Goal: Task Accomplishment & Management: Complete application form

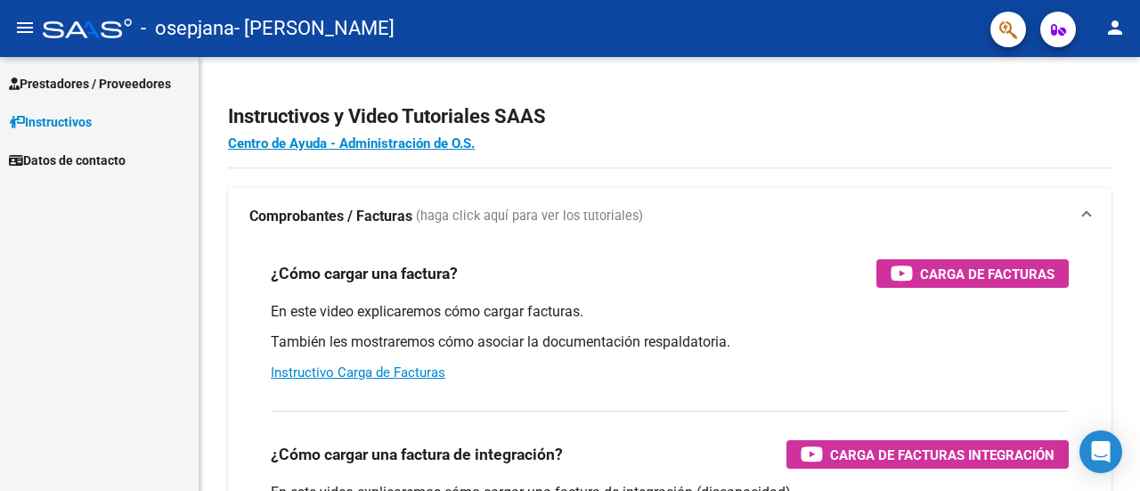
click at [95, 88] on span "Prestadores / Proveedores" at bounding box center [90, 84] width 162 height 20
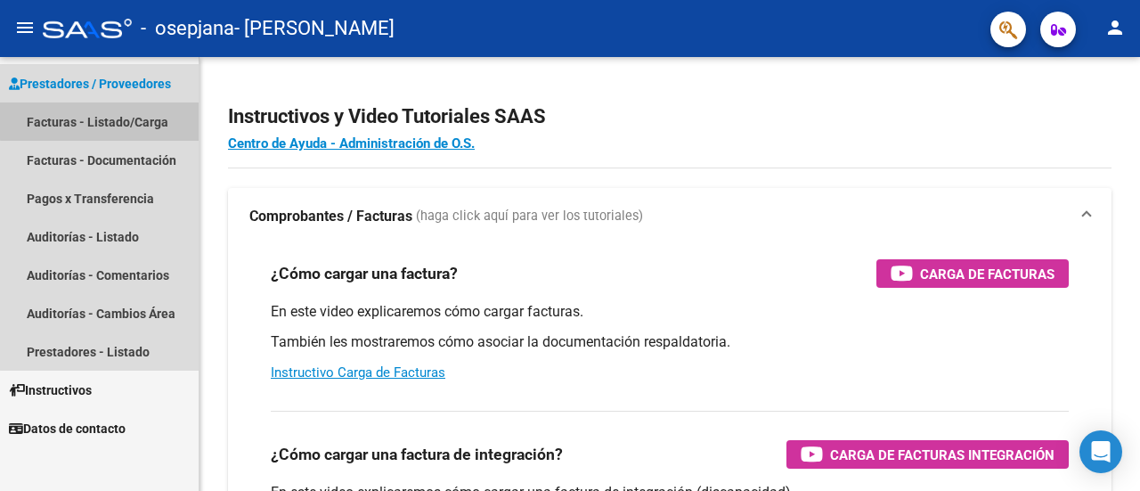
click at [102, 117] on link "Facturas - Listado/Carga" at bounding box center [99, 121] width 199 height 38
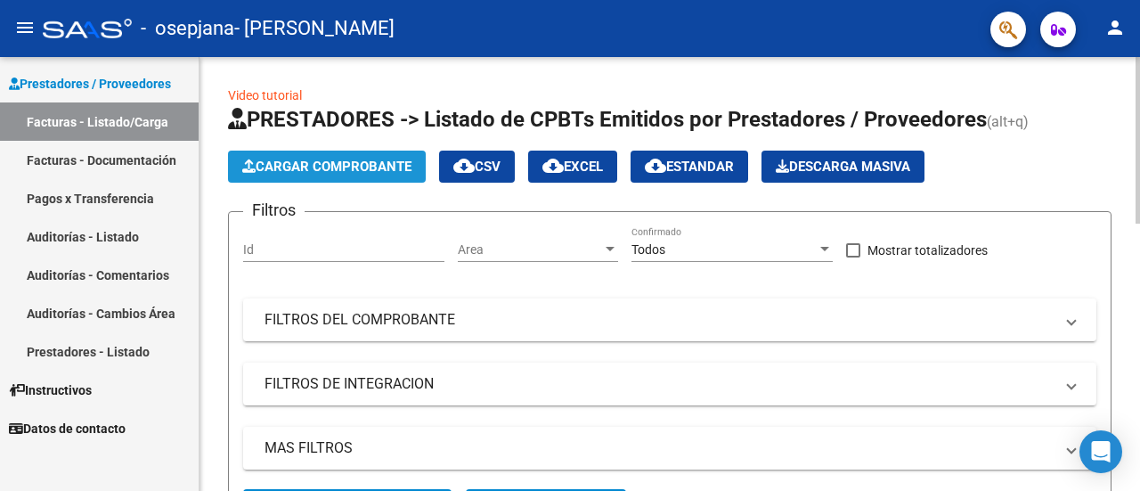
click at [314, 159] on span "Cargar Comprobante" at bounding box center [326, 167] width 169 height 16
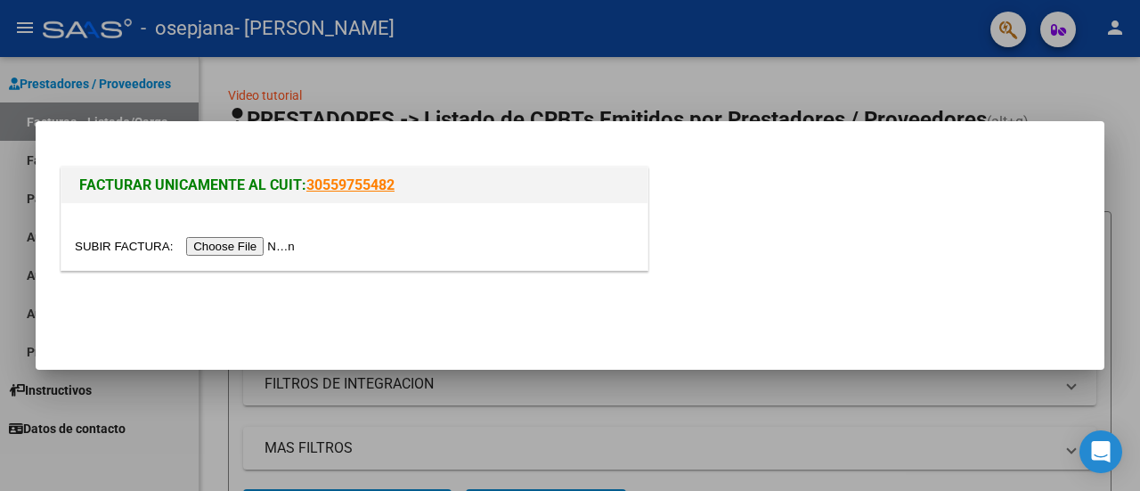
click at [268, 243] on input "file" at bounding box center [187, 246] width 225 height 19
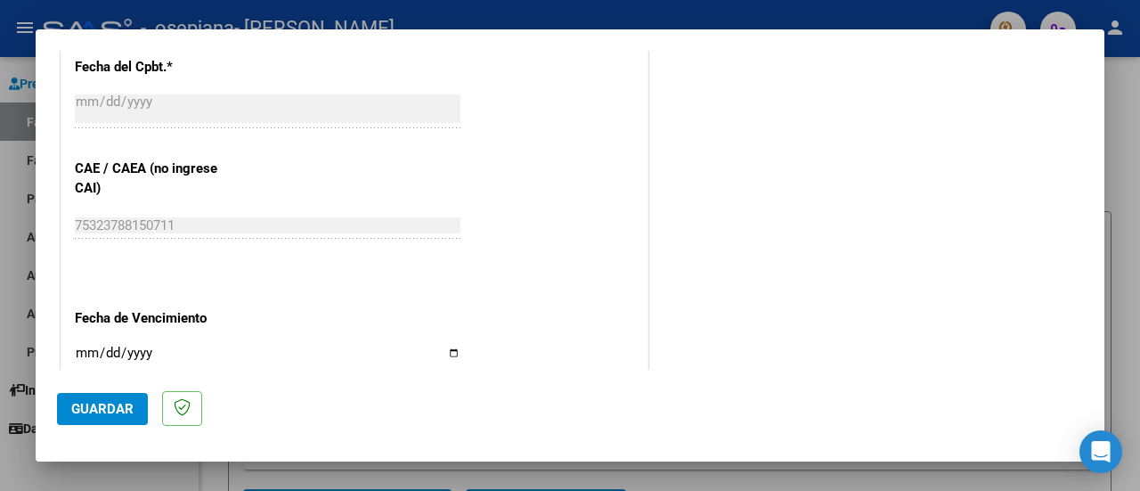
scroll to position [1069, 0]
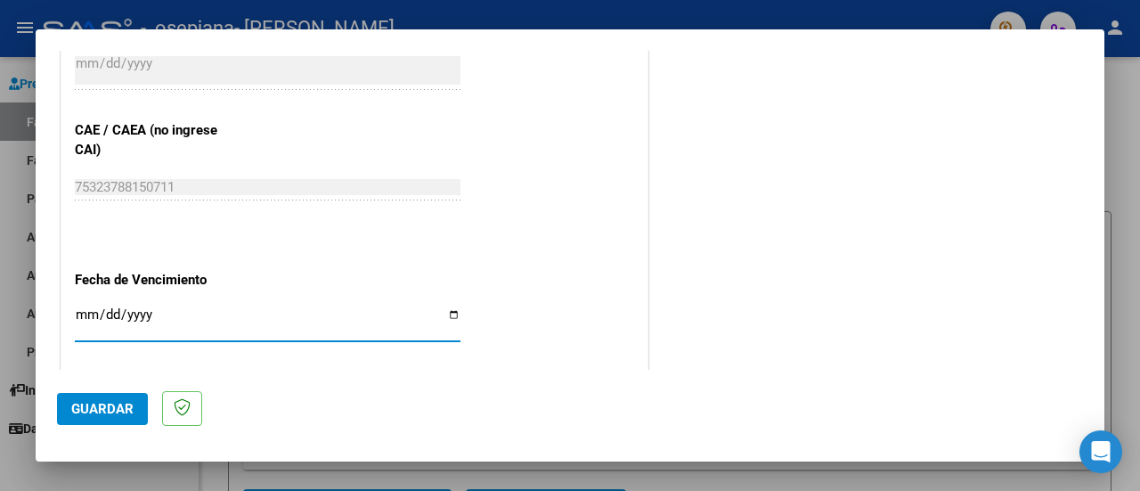
click at [77, 307] on input "Ingresar la fecha" at bounding box center [268, 321] width 386 height 29
type input "2025-08-20"
click at [94, 408] on span "Guardar" at bounding box center [102, 409] width 62 height 16
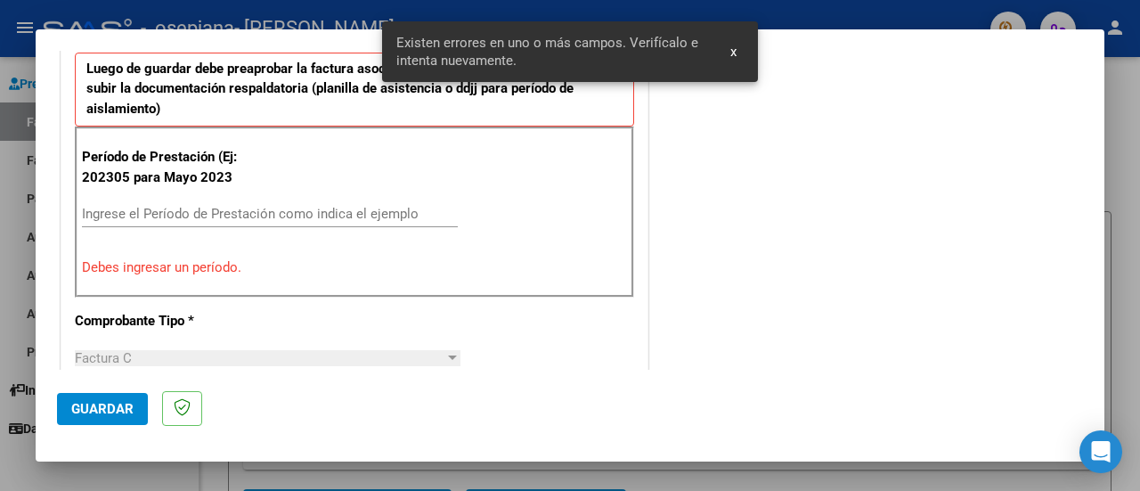
scroll to position [444, 0]
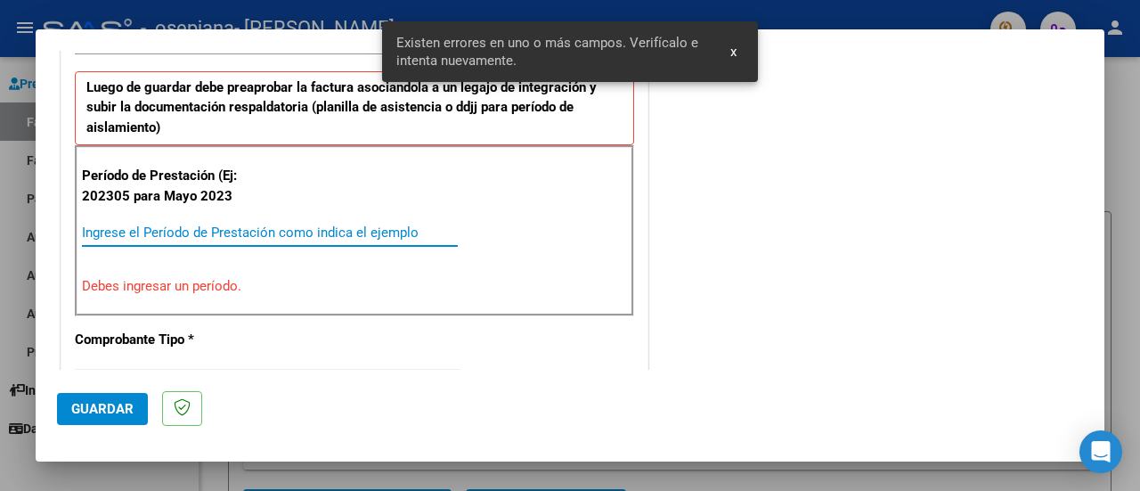
click at [144, 227] on input "Ingrese el Período de Prestación como indica el ejemplo" at bounding box center [270, 232] width 376 height 16
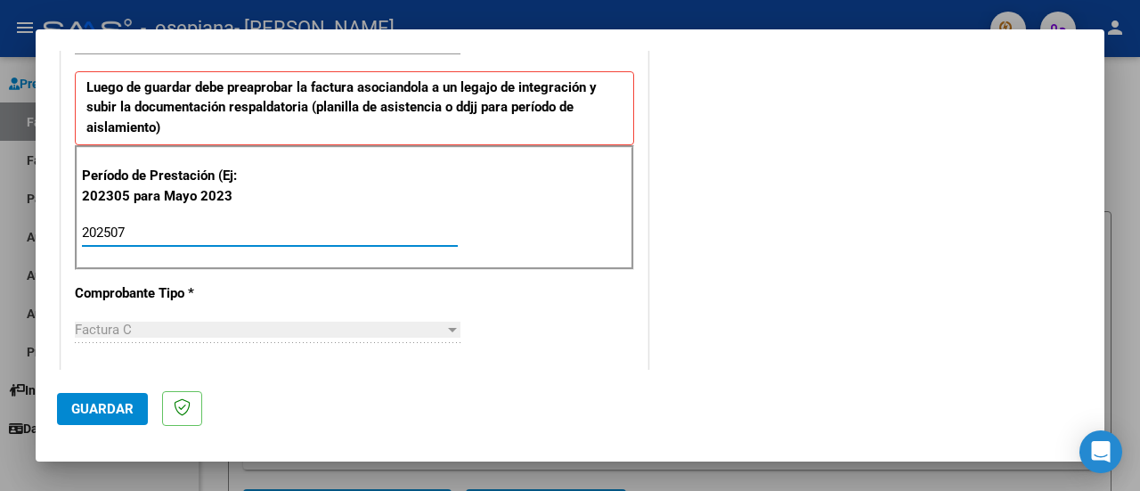
type input "202507"
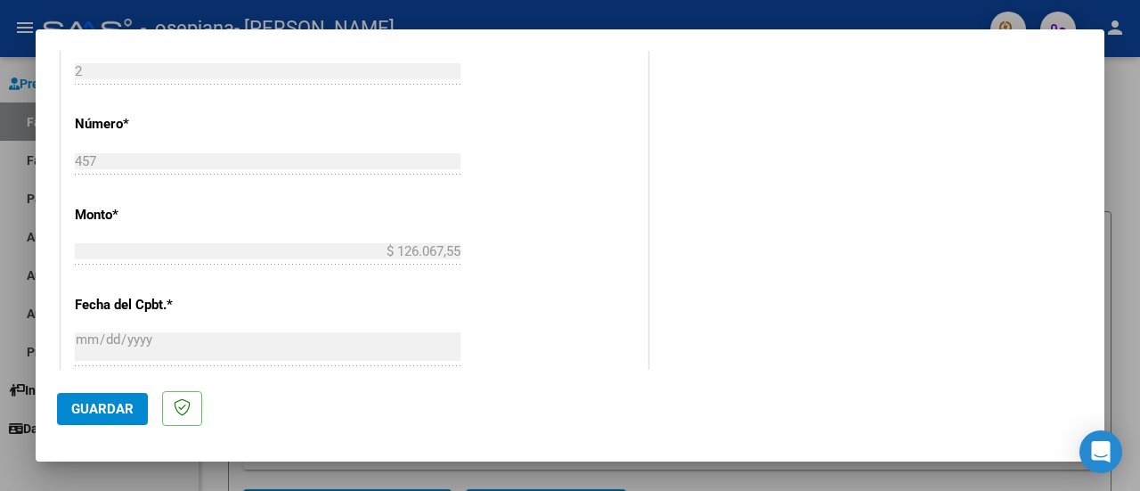
scroll to position [800, 0]
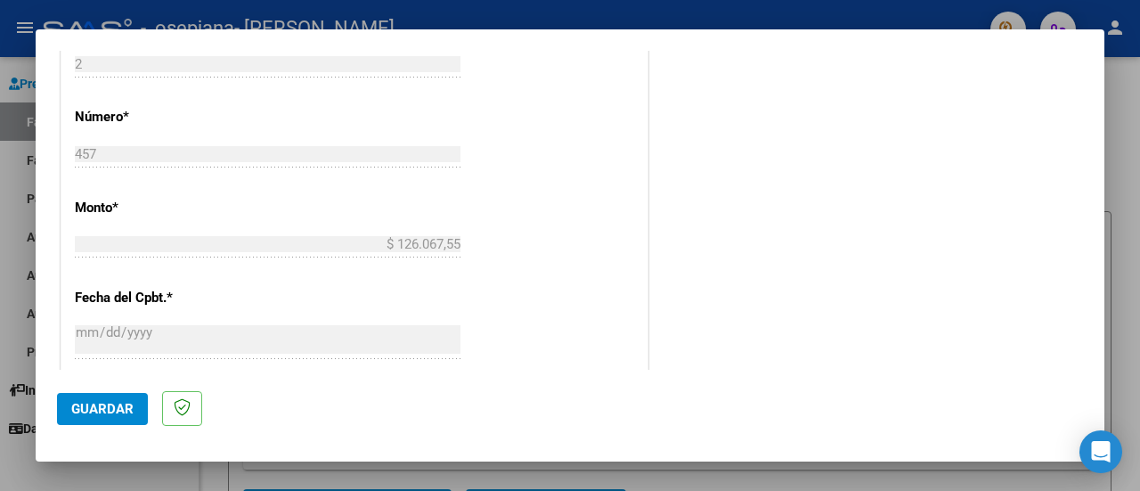
click at [116, 397] on button "Guardar" at bounding box center [102, 409] width 91 height 32
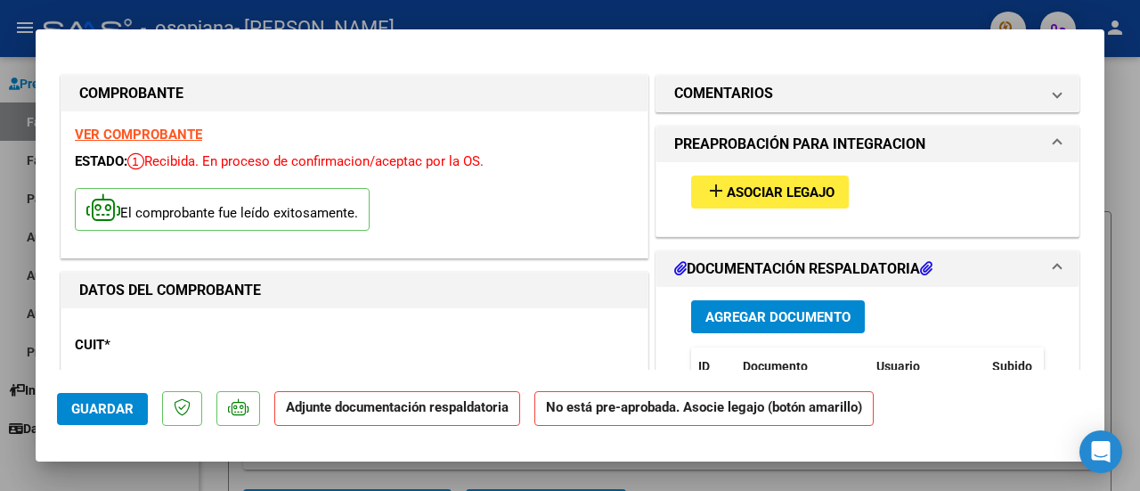
click at [764, 185] on span "Asociar Legajo" at bounding box center [781, 192] width 108 height 16
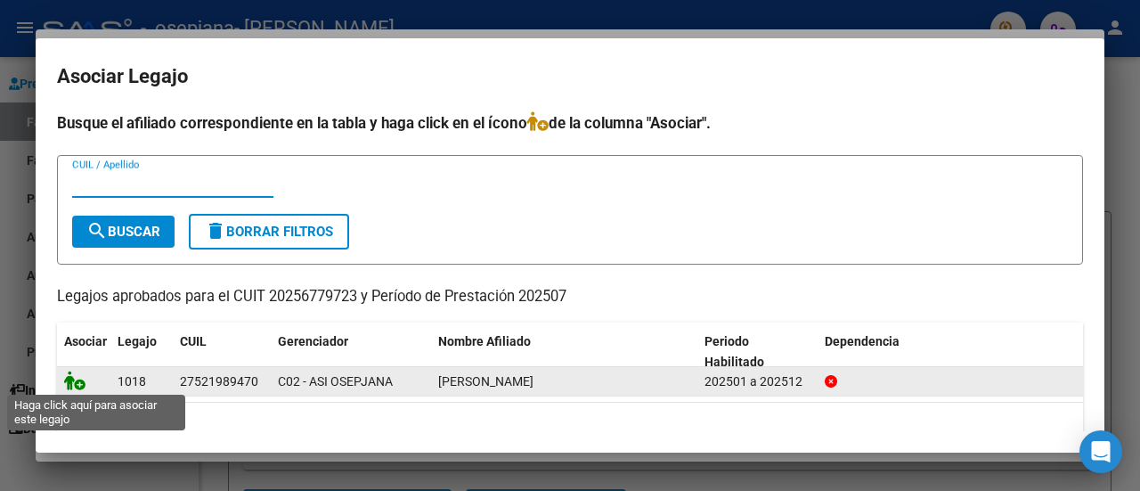
click at [73, 383] on icon at bounding box center [74, 381] width 21 height 20
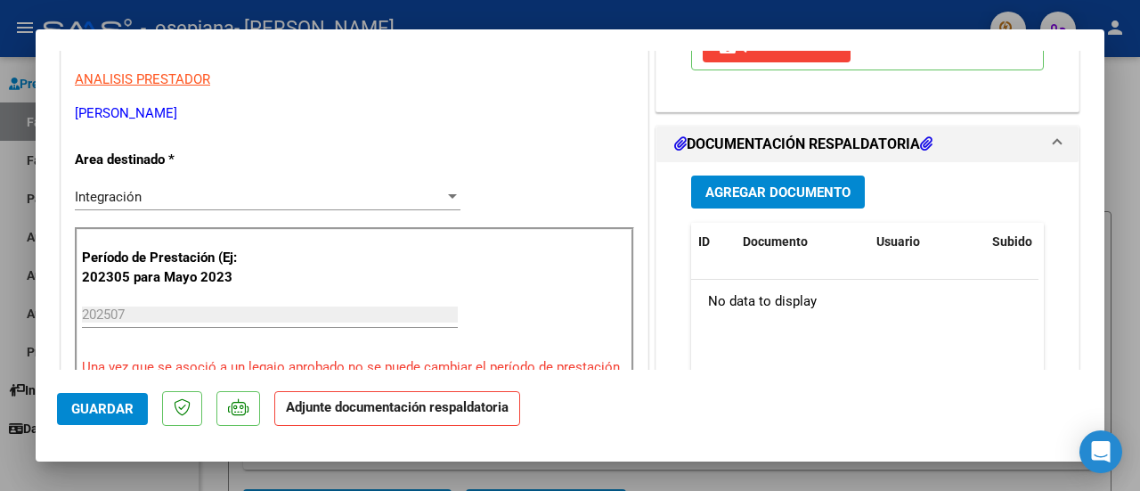
scroll to position [356, 0]
click at [773, 200] on span "Agregar Documento" at bounding box center [777, 191] width 145 height 16
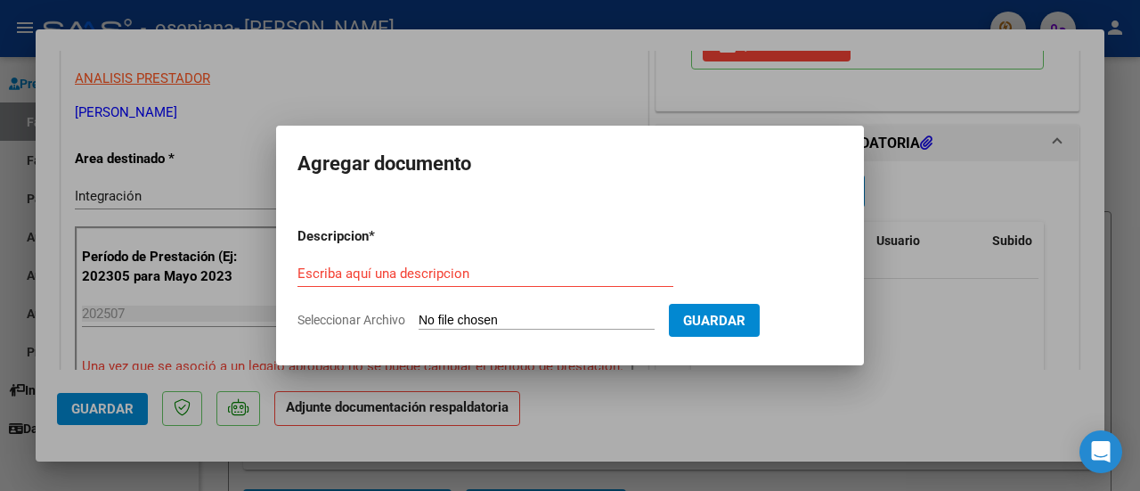
click at [504, 329] on form "Descripcion * Escriba aquí una descripcion Seleccionar Archivo Guardar" at bounding box center [570, 278] width 545 height 130
click at [503, 323] on input "Seleccionar Archivo" at bounding box center [537, 321] width 236 height 17
type input "C:\fakepath\cae.pdf"
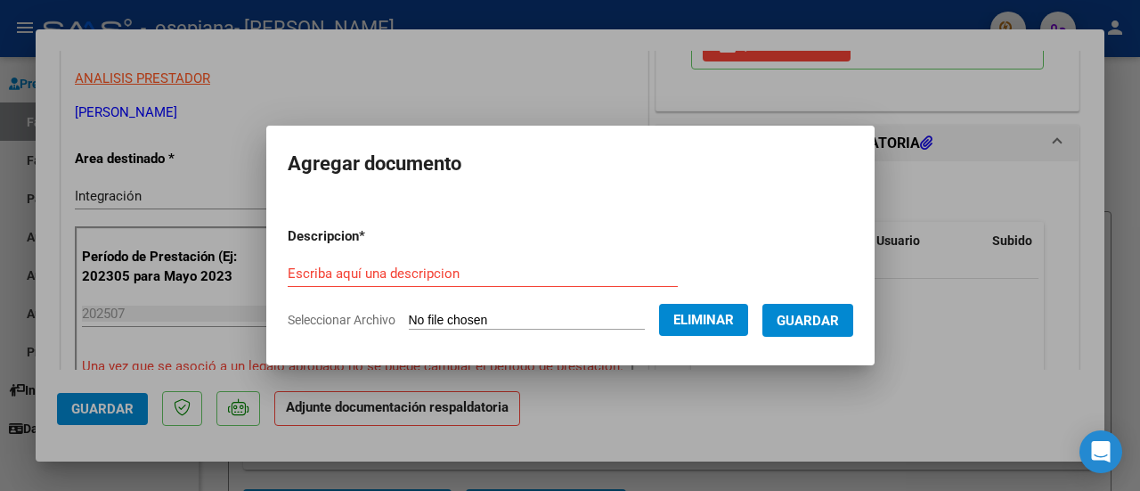
click at [506, 270] on input "Escriba aquí una descripcion" at bounding box center [483, 273] width 390 height 16
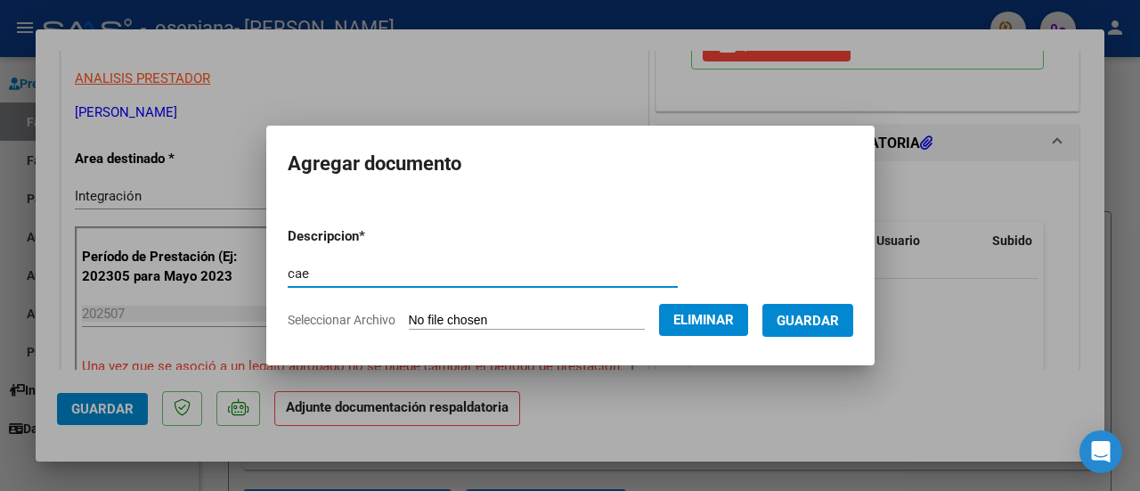
type input "cae"
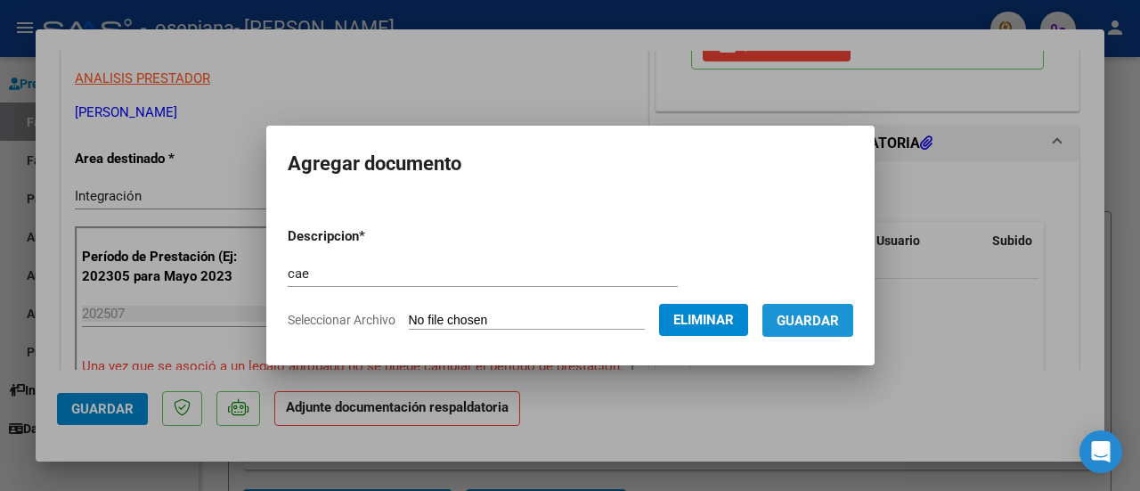
click at [815, 325] on span "Guardar" at bounding box center [808, 321] width 62 height 16
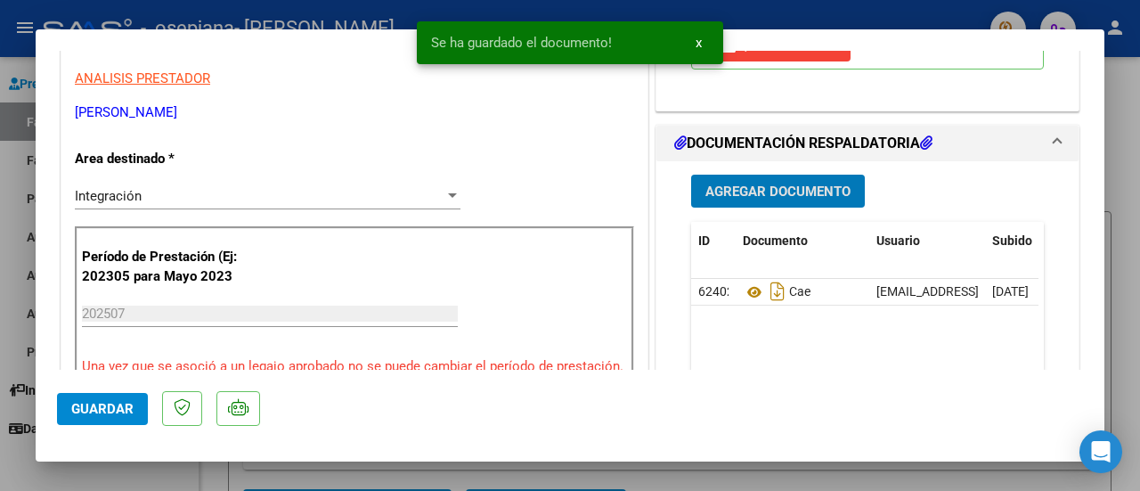
click at [787, 200] on span "Agregar Documento" at bounding box center [777, 191] width 145 height 16
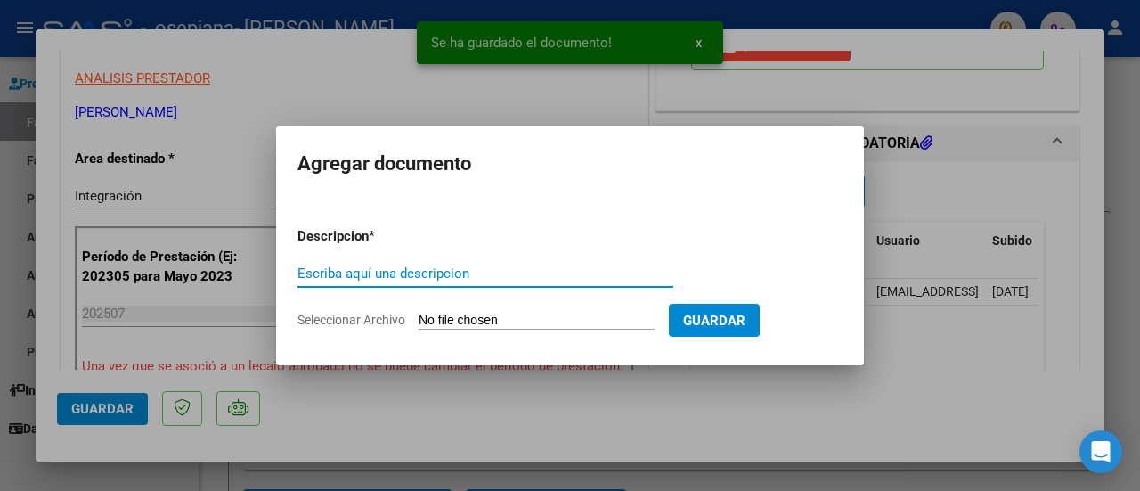
click at [525, 322] on input "Seleccionar Archivo" at bounding box center [537, 321] width 236 height 17
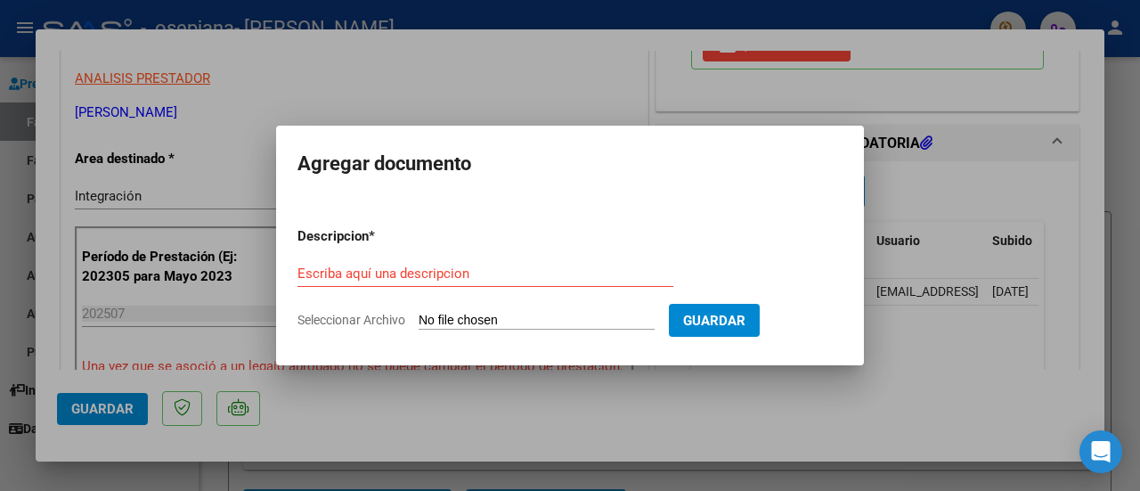
type input "C:\fakepath\asist transp.pdf"
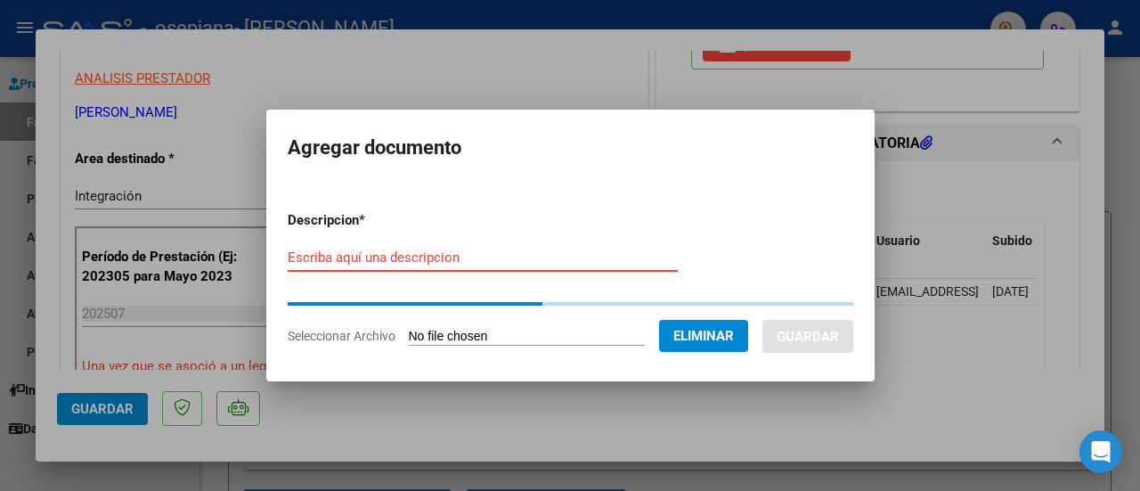
click at [533, 257] on input "Escriba aquí una descripcion" at bounding box center [483, 257] width 390 height 16
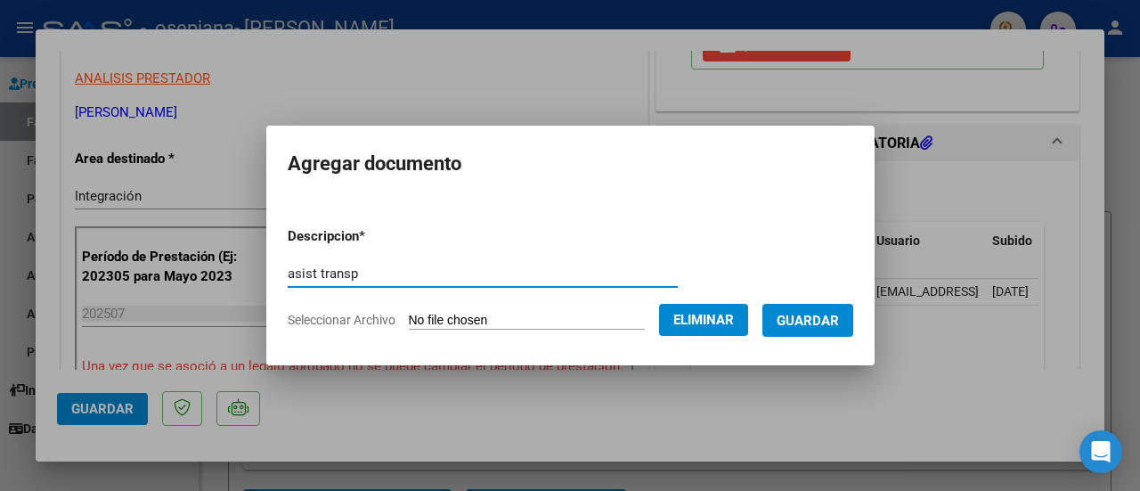
type input "asist transp"
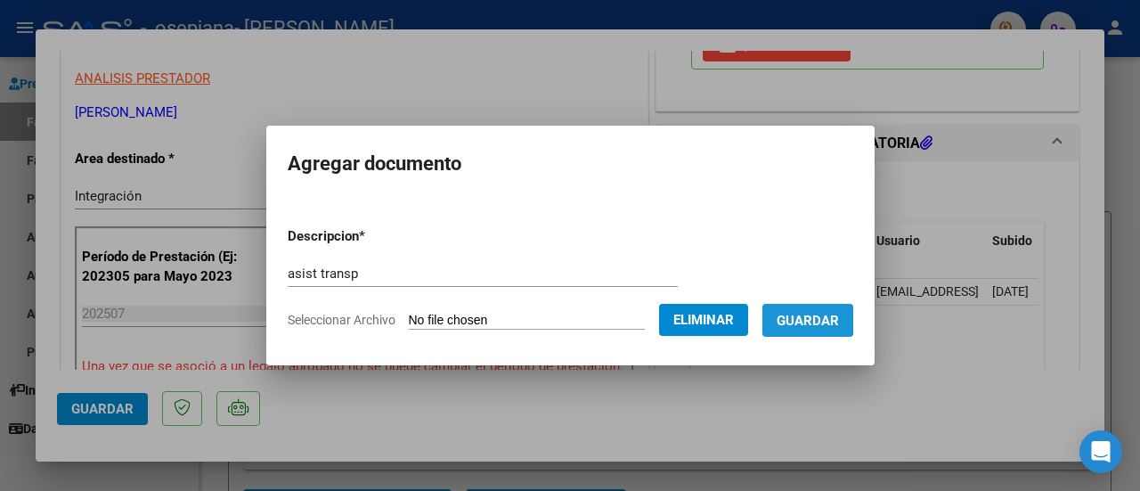
click at [795, 313] on button "Guardar" at bounding box center [807, 320] width 91 height 33
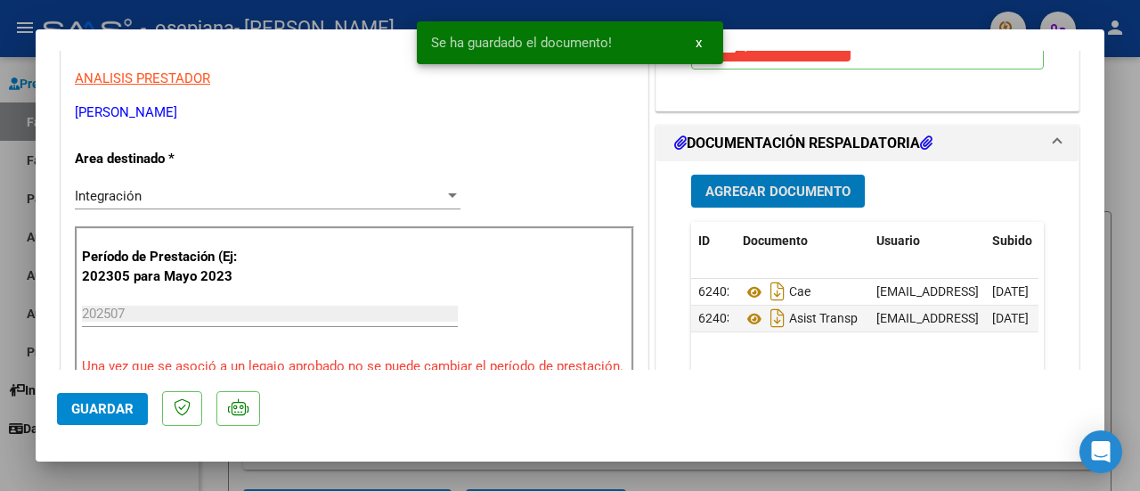
click at [771, 208] on button "Agregar Documento" at bounding box center [778, 191] width 174 height 33
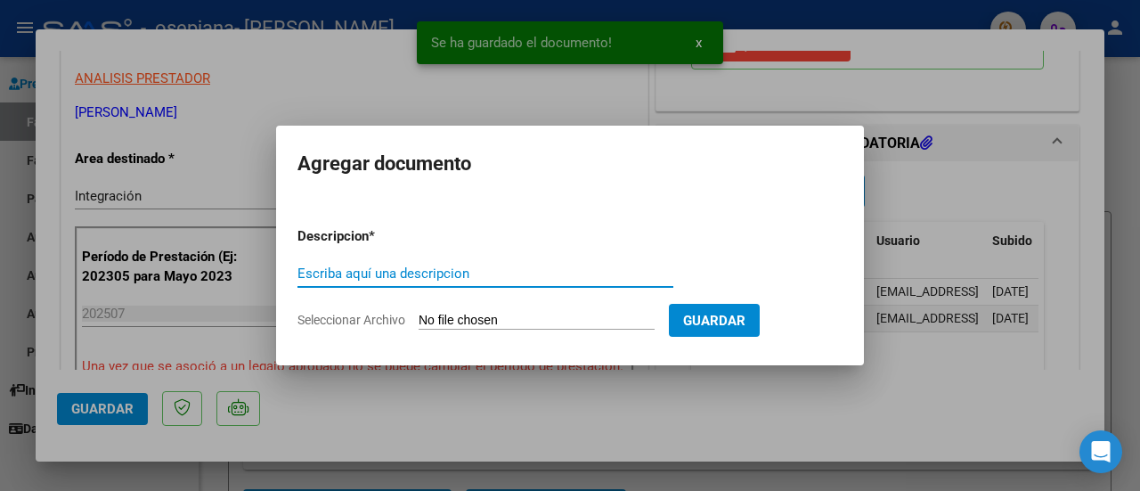
click at [418, 273] on input "Escriba aquí una descripcion" at bounding box center [486, 273] width 376 height 16
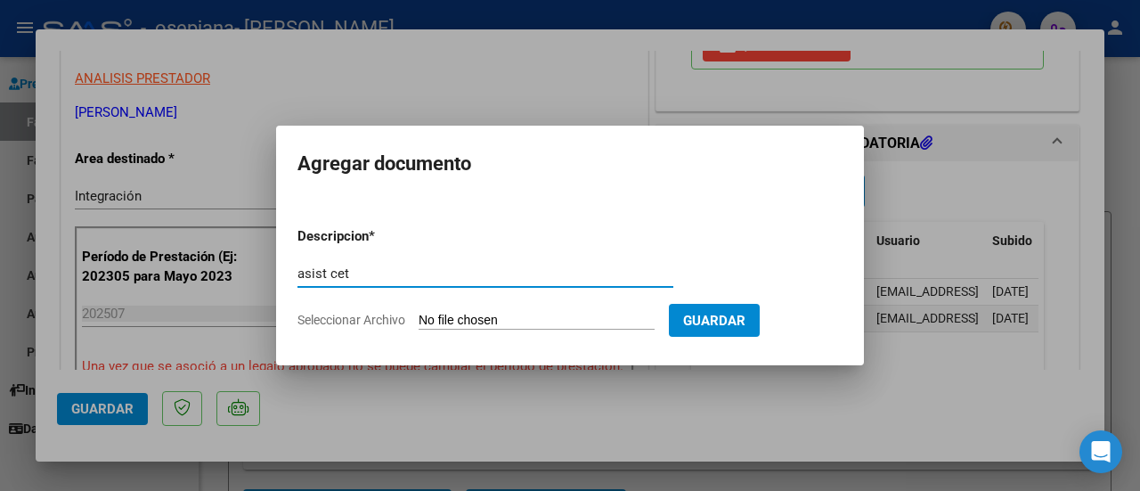
type input "asist cet"
click at [493, 316] on input "Seleccionar Archivo" at bounding box center [537, 321] width 236 height 17
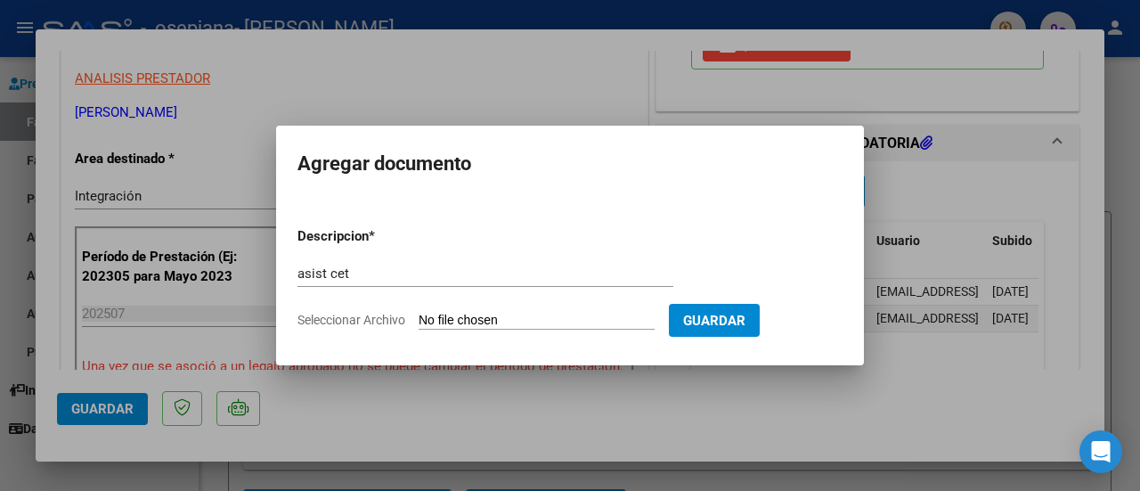
type input "C:\fakepath\asist escuela.pdf"
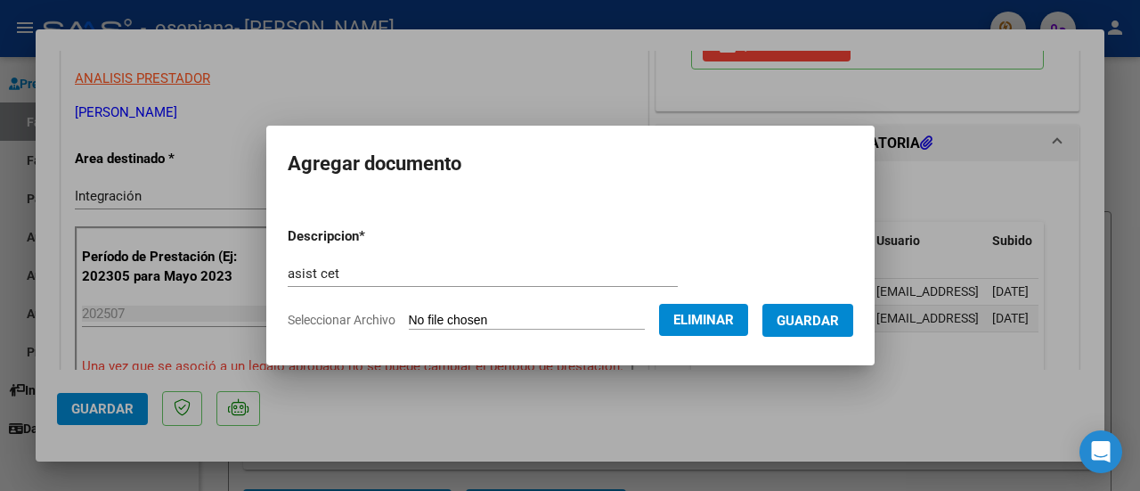
click at [355, 272] on input "asist cet" at bounding box center [483, 273] width 390 height 16
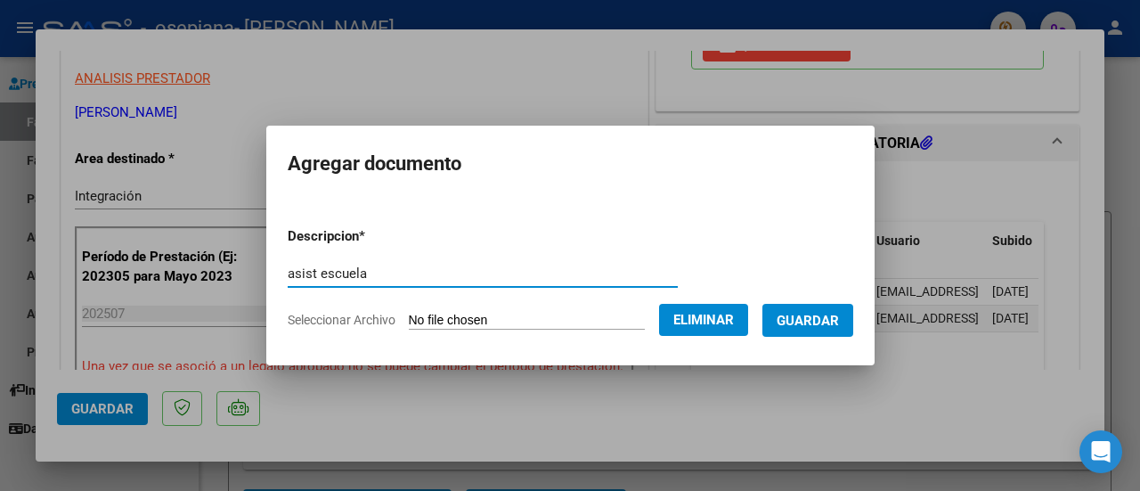
type input "asist escuela"
click at [811, 323] on span "Guardar" at bounding box center [808, 321] width 62 height 16
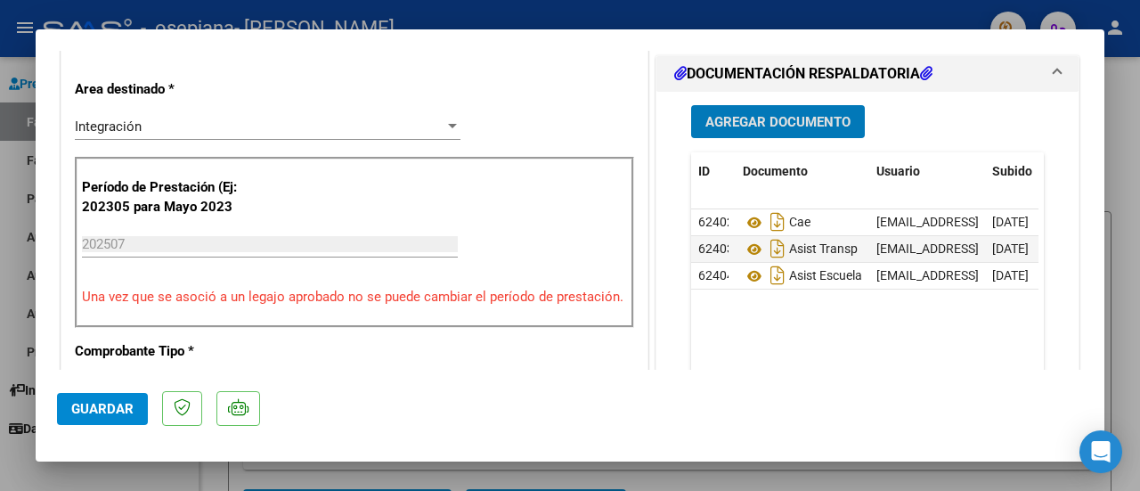
scroll to position [579, 0]
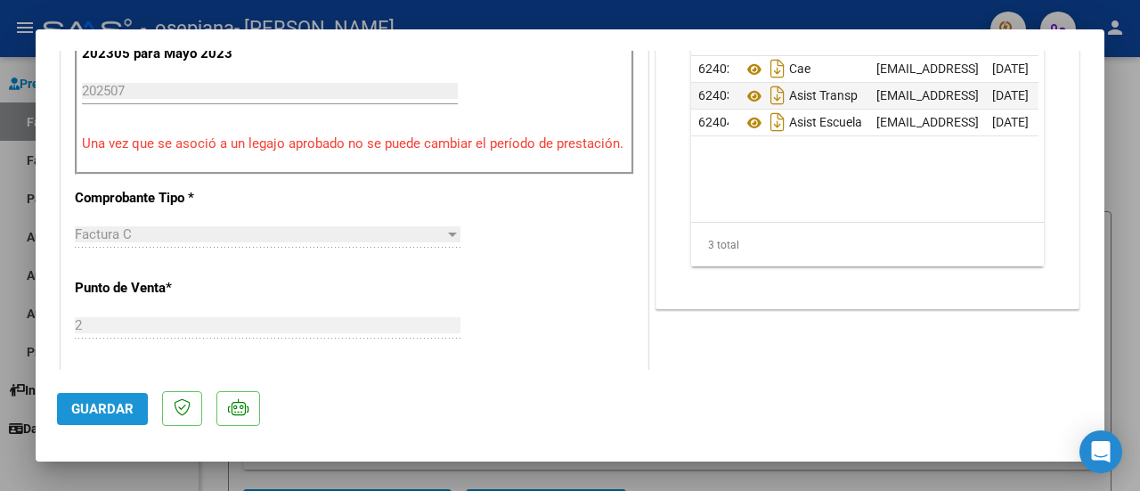
click at [89, 401] on span "Guardar" at bounding box center [102, 409] width 62 height 16
